Goal: Find contact information: Find contact information

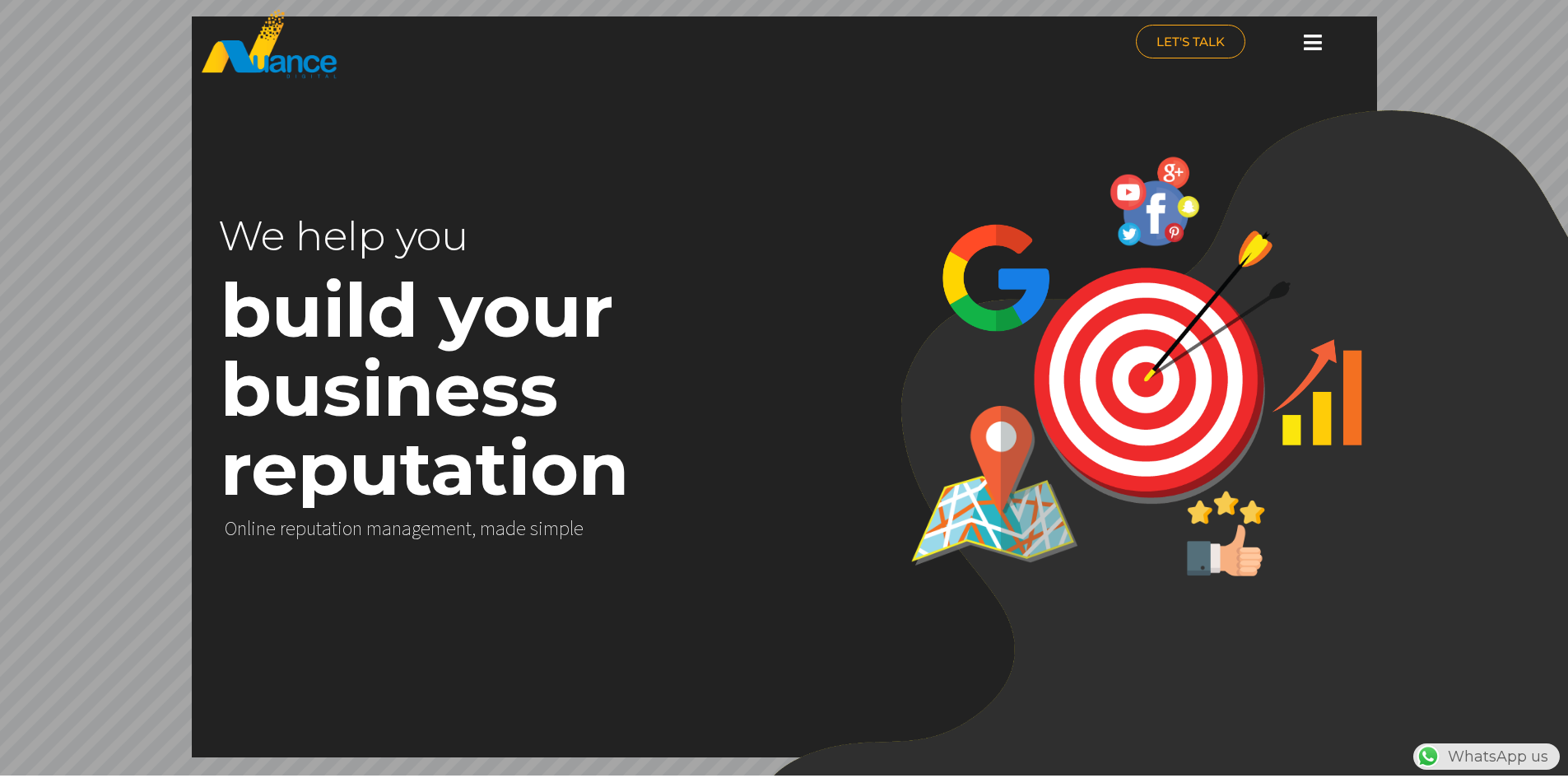
click at [1314, 47] on icon at bounding box center [1312, 42] width 18 height 21
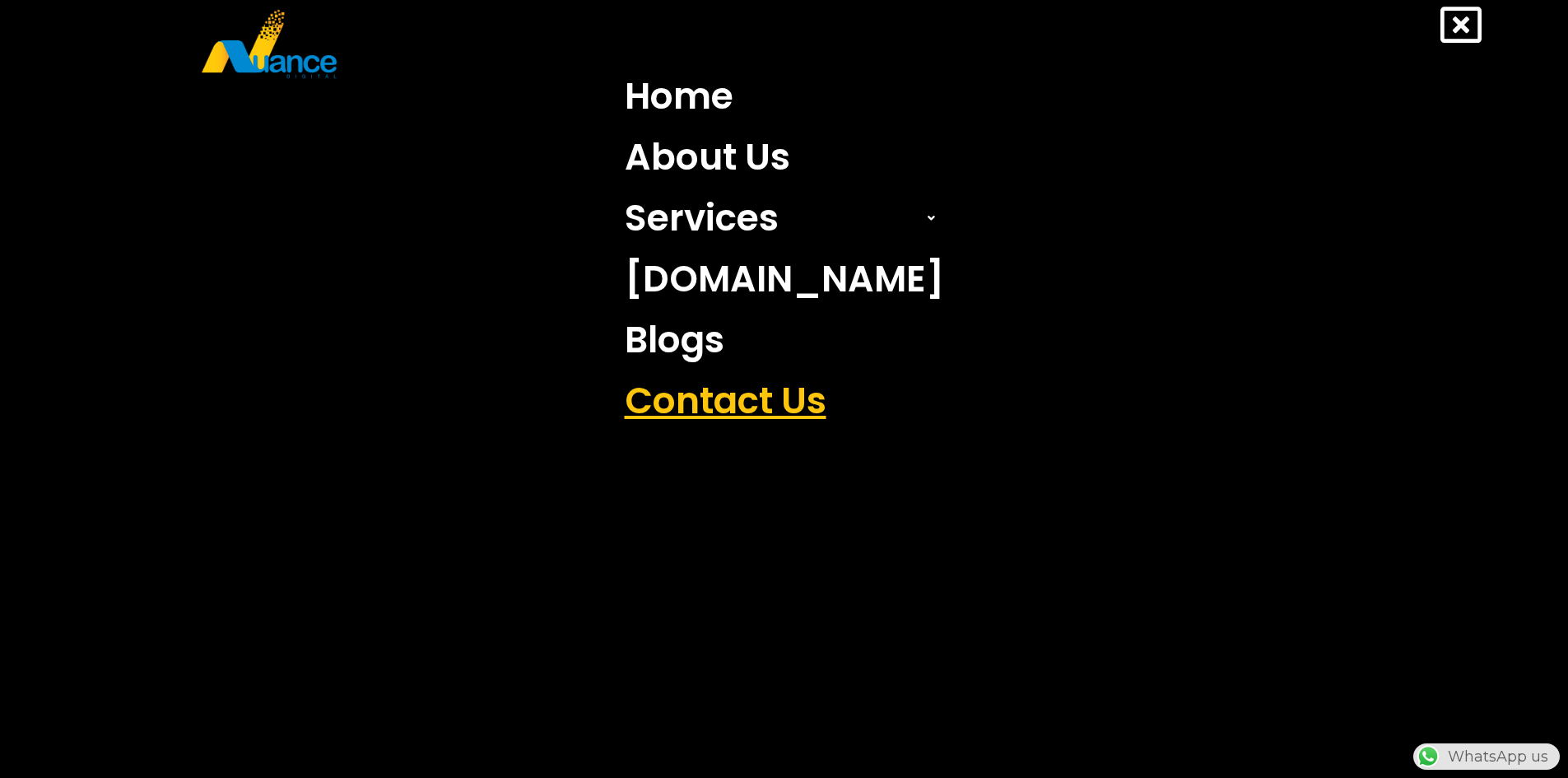
click at [755, 410] on link "Contact Us" at bounding box center [784, 400] width 344 height 61
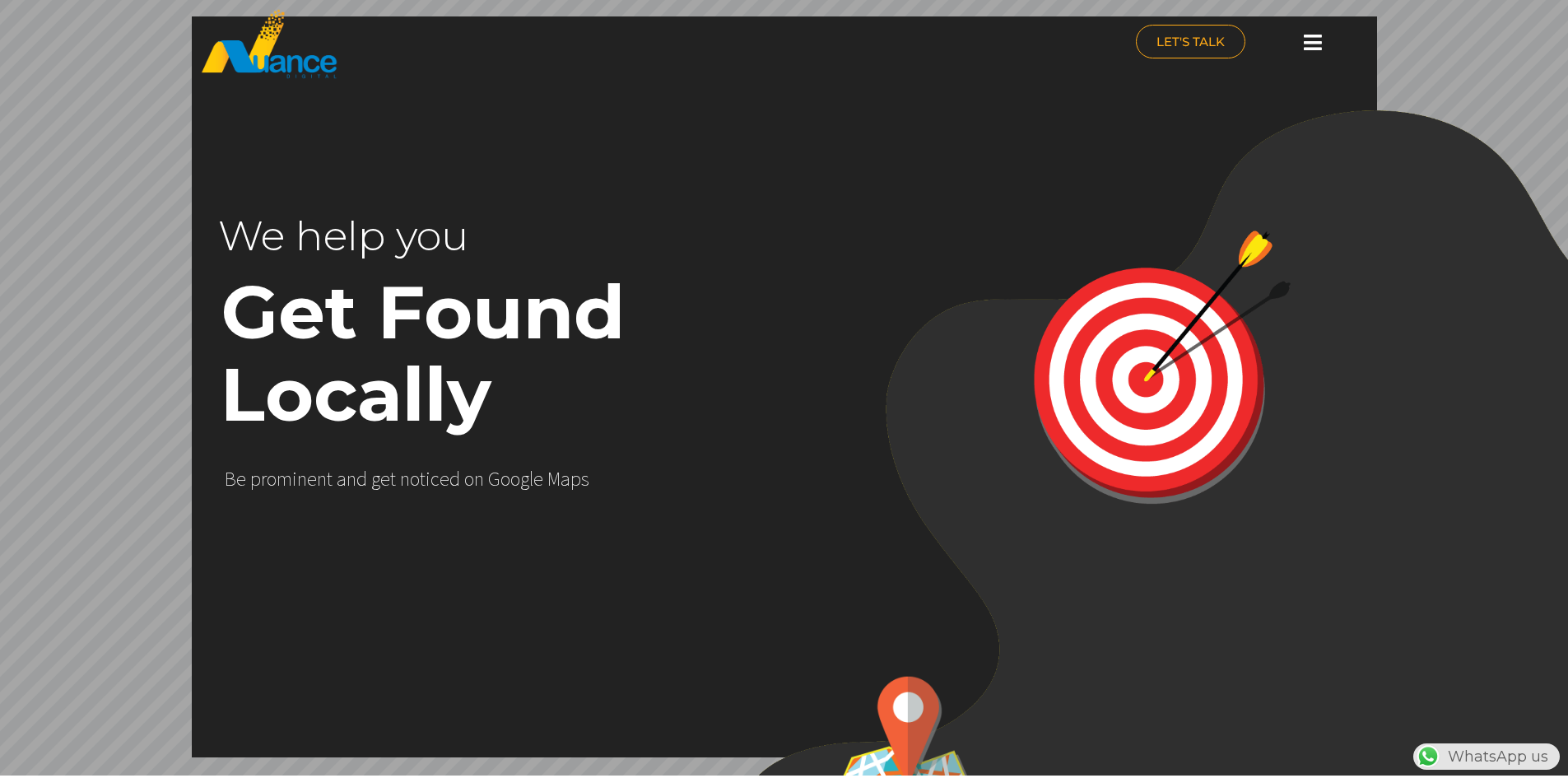
scroll to position [0, 433]
